Goal: Navigation & Orientation: Understand site structure

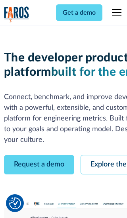
scroll to position [45, 0]
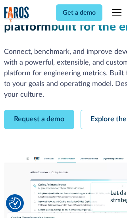
click at [39, 110] on link "Request a demo" at bounding box center [39, 119] width 70 height 19
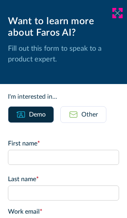
click at [117, 13] on icon at bounding box center [117, 13] width 6 height 6
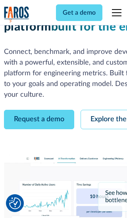
click at [104, 110] on link "Explore the platform" at bounding box center [123, 119] width 84 height 19
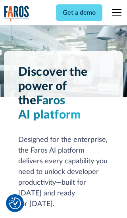
scroll to position [5957, 0]
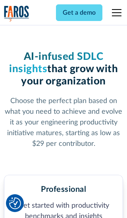
scroll to position [1229, 0]
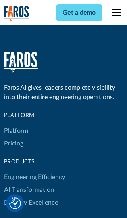
click at [15, 125] on link "Platform" at bounding box center [16, 131] width 24 height 13
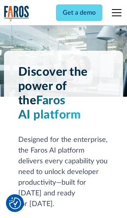
scroll to position [6211, 0]
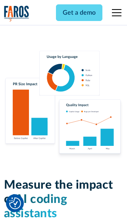
scroll to position [4902, 0]
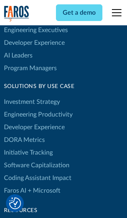
click at [24, 134] on link "DORA Metrics" at bounding box center [24, 140] width 41 height 13
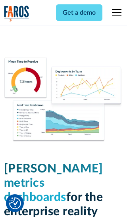
scroll to position [3472, 0]
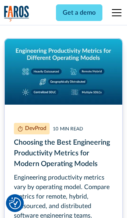
scroll to position [3593, 0]
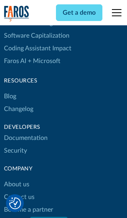
click at [18, 109] on link "Changelog" at bounding box center [18, 109] width 29 height 13
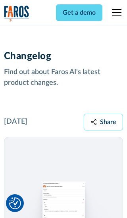
scroll to position [9578, 0]
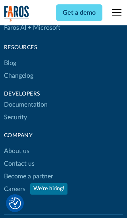
click at [16, 145] on link "About us" at bounding box center [16, 151] width 25 height 13
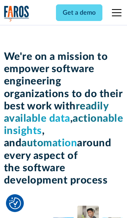
scroll to position [2735, 0]
